Goal: Information Seeking & Learning: Learn about a topic

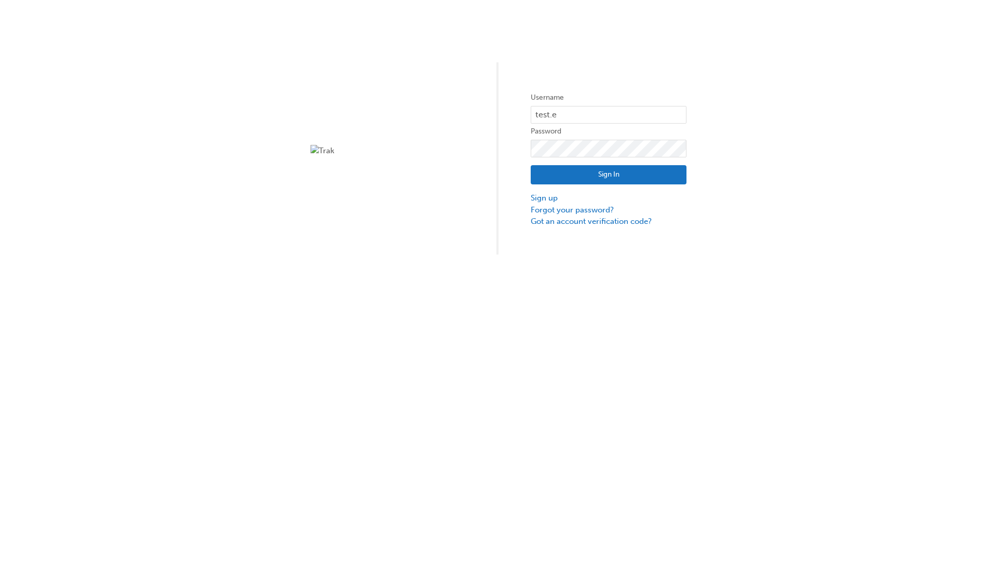
type input "test.e2e.user14"
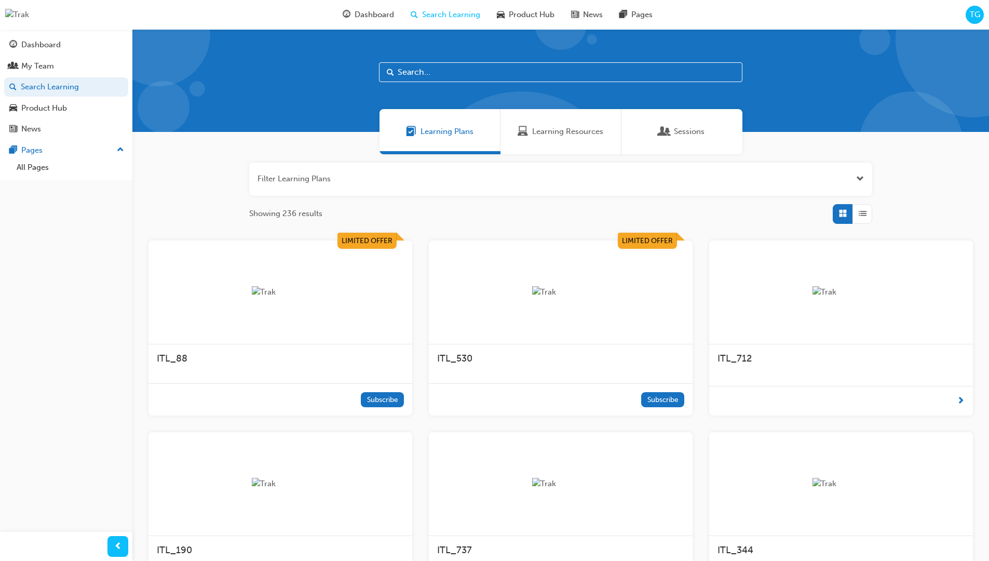
scroll to position [33, 0]
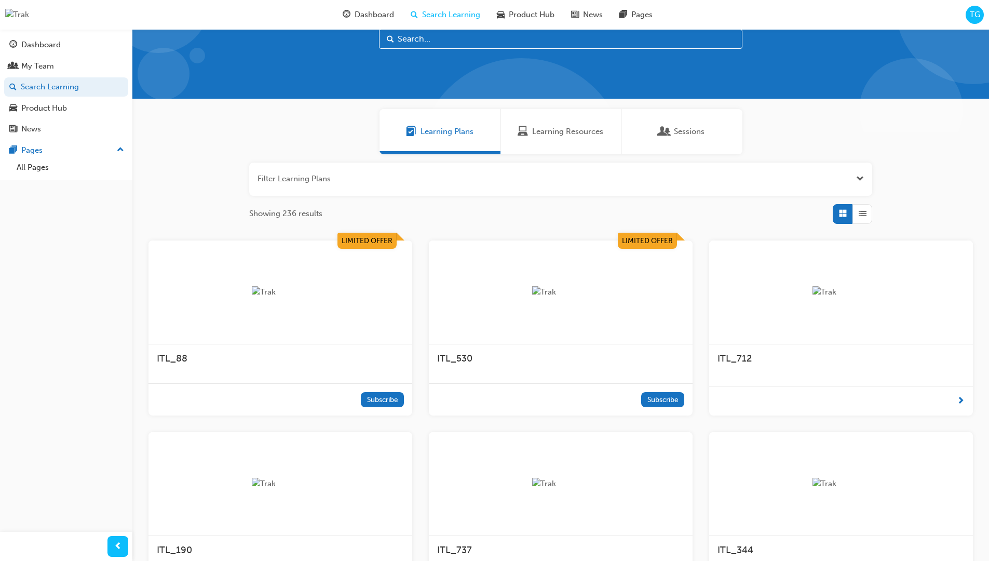
scroll to position [29, 0]
